Goal: Information Seeking & Learning: Learn about a topic

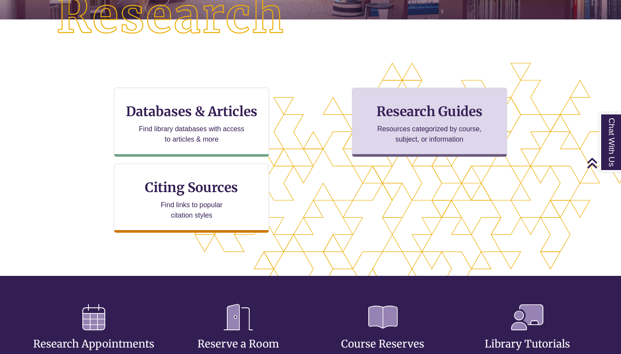
click at [410, 128] on p "Resources categorized by course, subject, or information" at bounding box center [429, 134] width 113 height 21
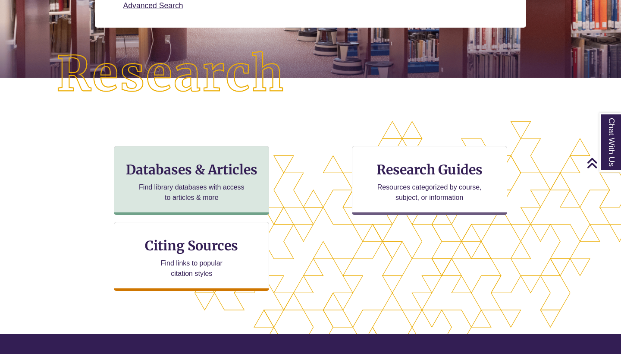
scroll to position [174, 0]
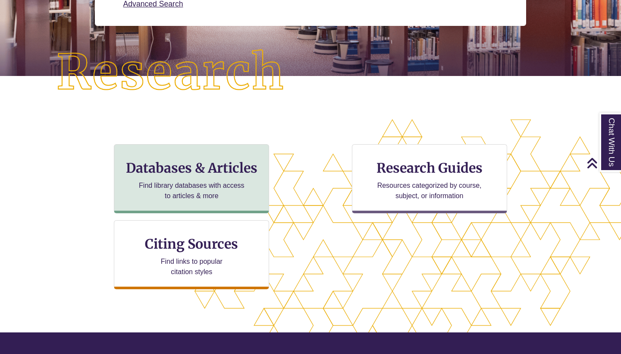
click at [192, 158] on div "Databases & Articles Find library databases with access to articles & more" at bounding box center [191, 178] width 155 height 69
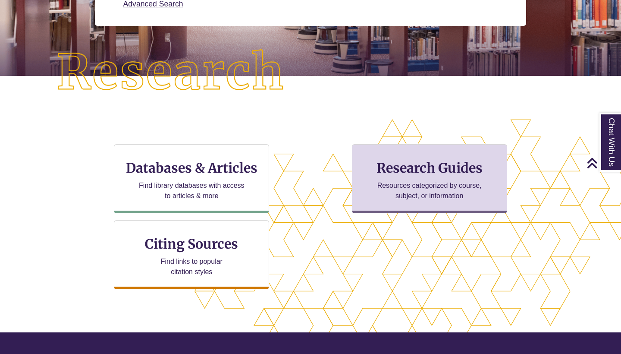
click at [395, 178] on div "Research Guides Resources categorized by course, subject, or information" at bounding box center [429, 178] width 155 height 69
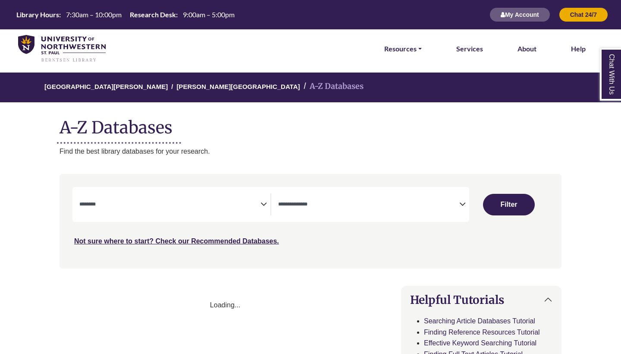
select select "Database Subject Filter"
select select "Database Types Filter"
select select "Database Subject Filter"
select select "Database Types Filter"
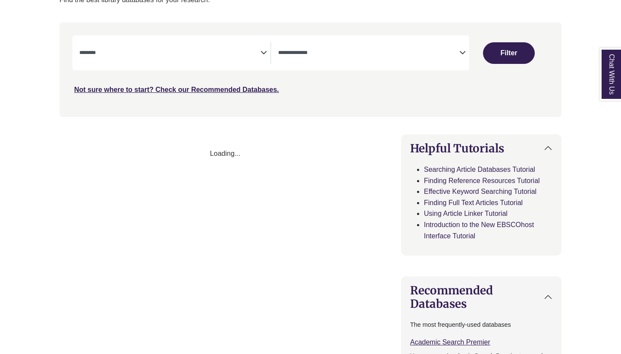
scroll to position [182, 0]
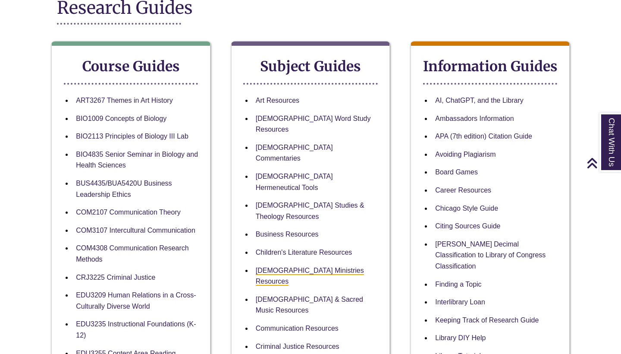
scroll to position [128, 0]
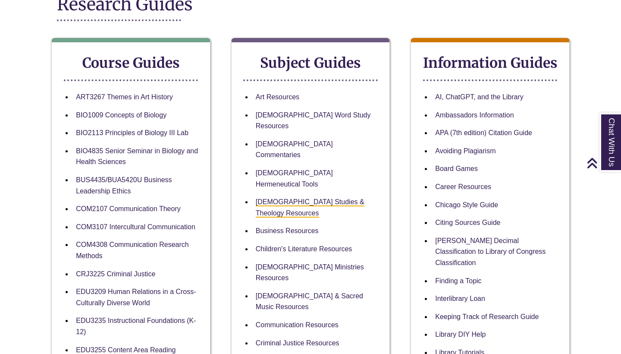
click at [330, 198] on link "[DEMOGRAPHIC_DATA] Studies & Theology Resources" at bounding box center [310, 207] width 109 height 19
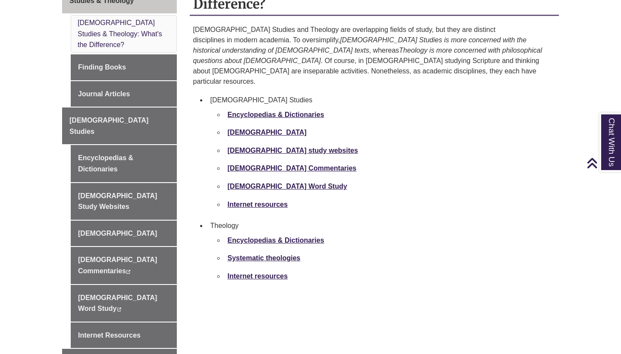
scroll to position [274, 0]
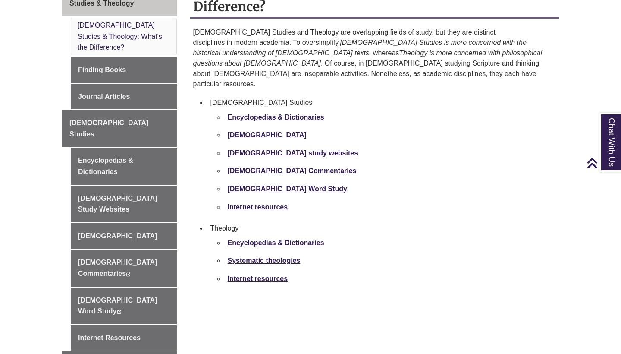
click at [289, 167] on strong "[DEMOGRAPHIC_DATA] Commentaries" at bounding box center [292, 170] width 129 height 7
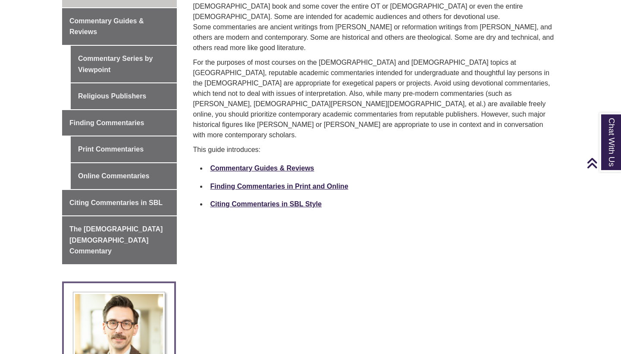
scroll to position [254, 0]
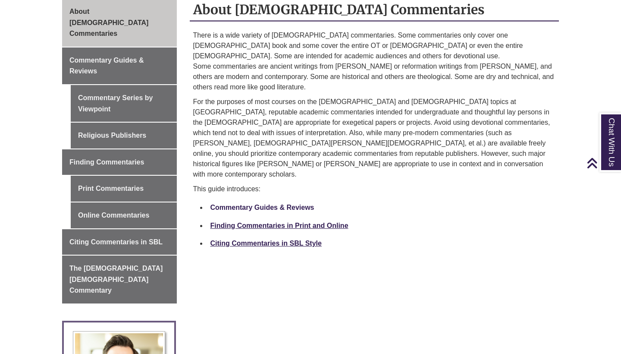
click at [289, 204] on link "Commentary Guides & Reviews" at bounding box center [263, 207] width 104 height 7
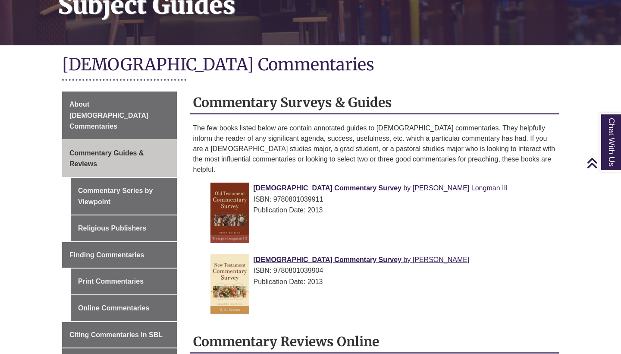
scroll to position [152, 0]
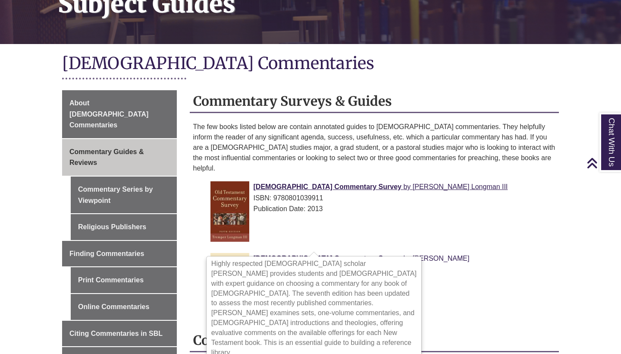
click at [294, 255] on span "[DEMOGRAPHIC_DATA] Commentary Survey" at bounding box center [328, 258] width 148 height 7
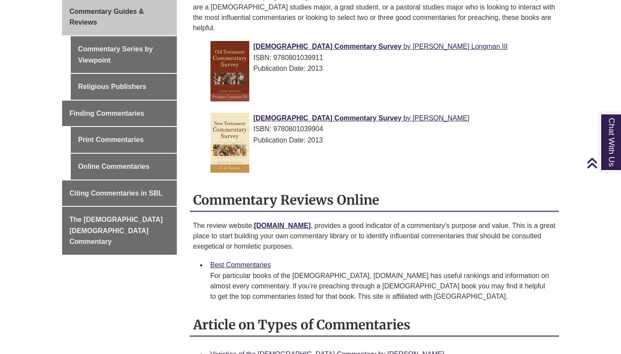
scroll to position [332, 0]
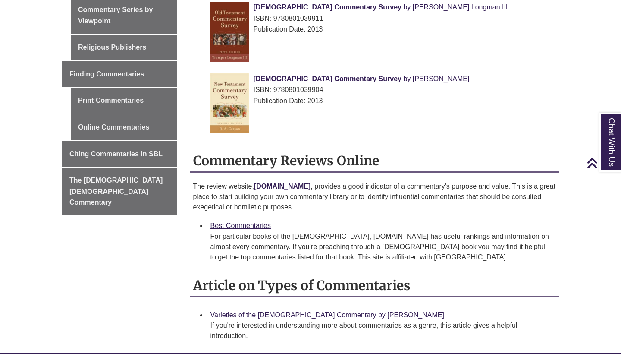
click at [311, 183] on strong "[DOMAIN_NAME]" at bounding box center [282, 186] width 57 height 7
